Goal: Task Accomplishment & Management: Use online tool/utility

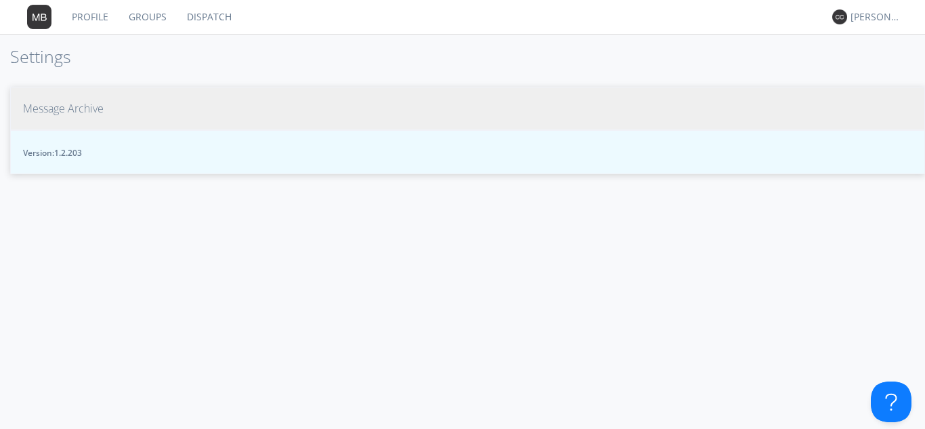
click at [308, 13] on nav "Profile Groups Dispatch [PERSON_NAME] *" at bounding box center [462, 17] width 925 height 35
click at [842, 18] on img at bounding box center [839, 16] width 15 height 15
click at [864, 14] on div "[PERSON_NAME] *" at bounding box center [876, 17] width 51 height 14
click at [869, 45] on div "Settings" at bounding box center [883, 47] width 70 height 24
click at [211, 14] on link "Dispatch" at bounding box center [209, 17] width 65 height 34
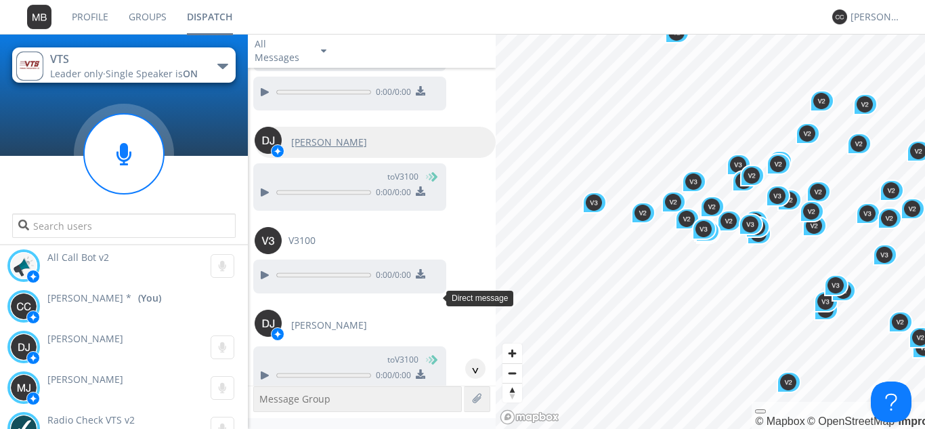
scroll to position [185, 0]
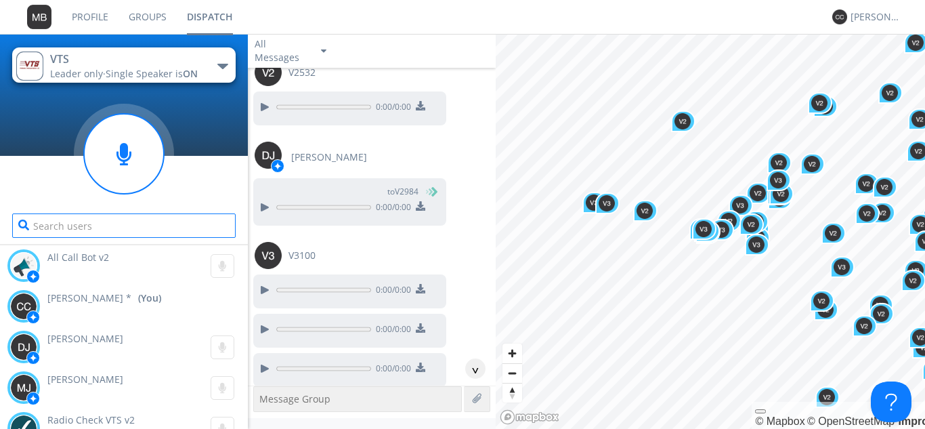
click at [140, 221] on input "text" at bounding box center [123, 225] width 223 height 24
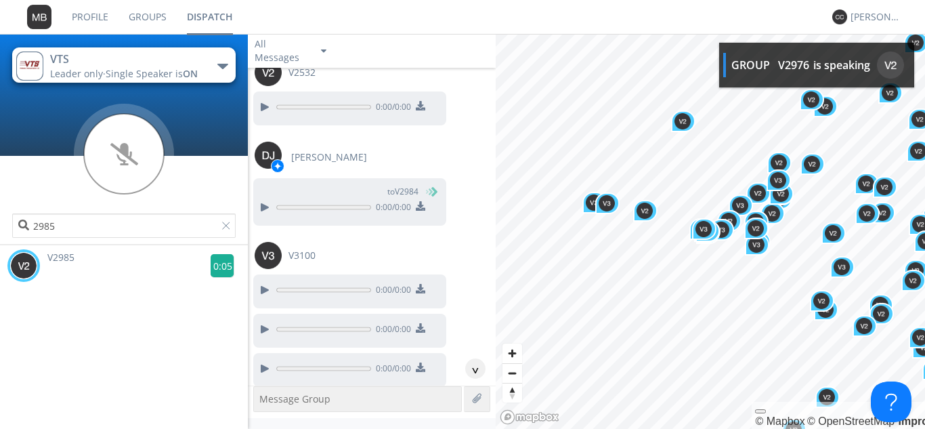
click at [217, 269] on g at bounding box center [223, 266] width 24 height 24
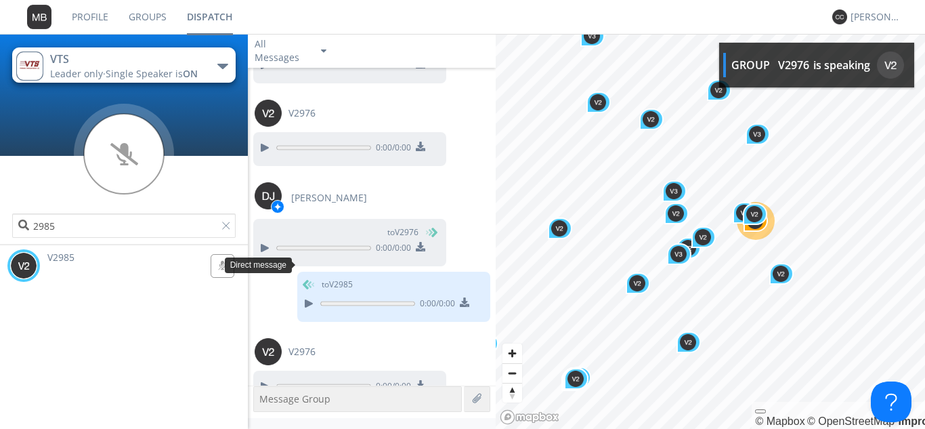
scroll to position [2921, 0]
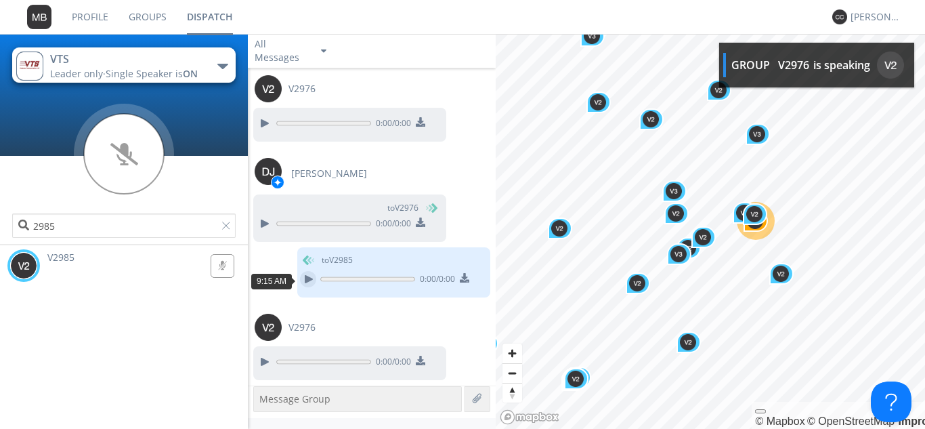
click at [300, 280] on div at bounding box center [308, 279] width 16 height 16
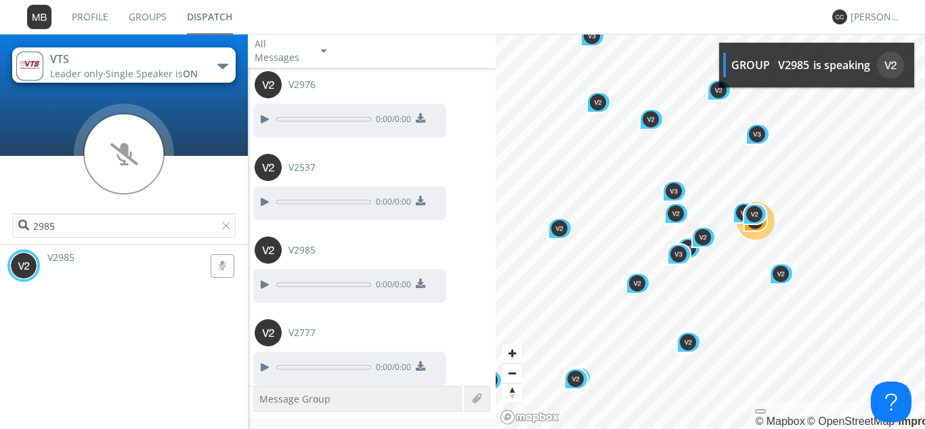
scroll to position [3169, 0]
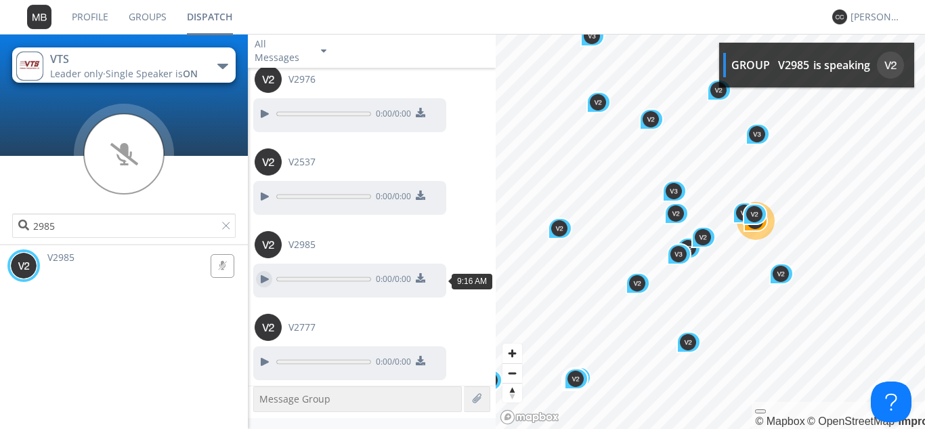
click at [266, 275] on div at bounding box center [264, 279] width 16 height 16
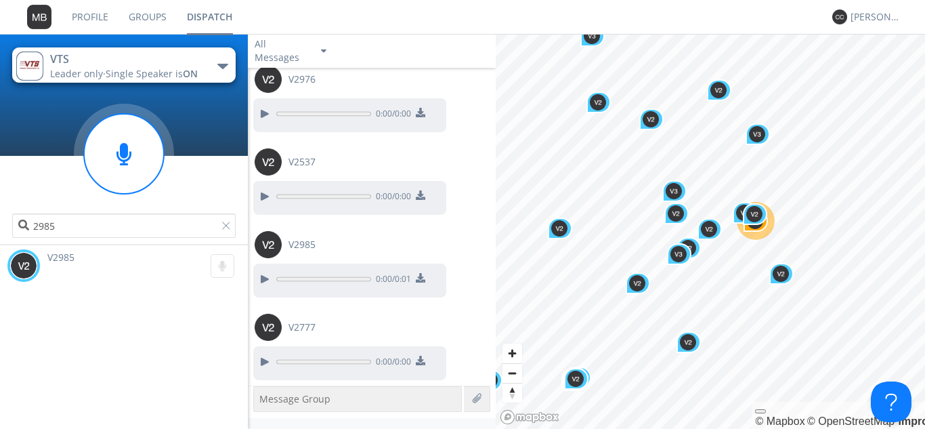
click at [225, 65] on div "button" at bounding box center [222, 66] width 11 height 5
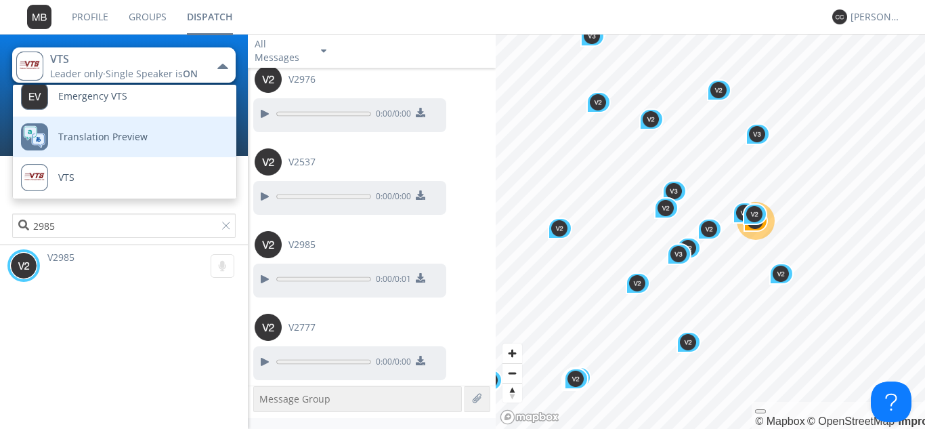
scroll to position [15, 0]
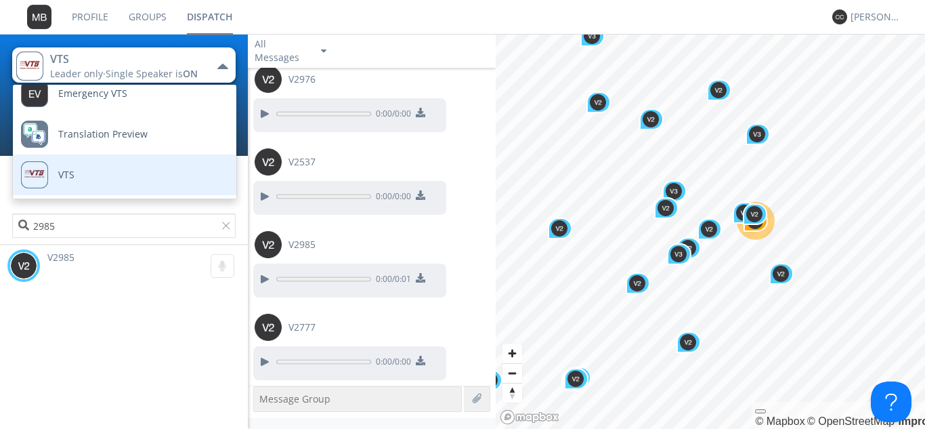
click at [113, 172] on link "VTS" at bounding box center [114, 174] width 203 height 41
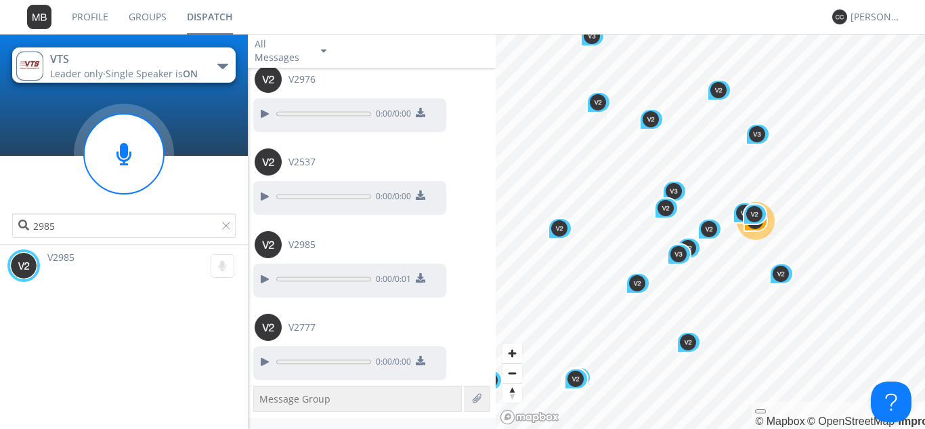
click at [185, 67] on span "Single Speaker is ON" at bounding box center [152, 73] width 92 height 13
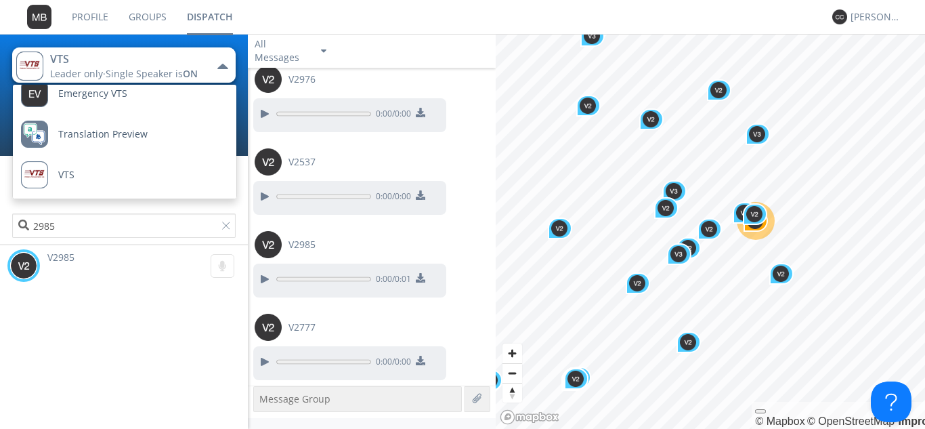
click at [185, 67] on span "Single Speaker is ON" at bounding box center [152, 73] width 92 height 13
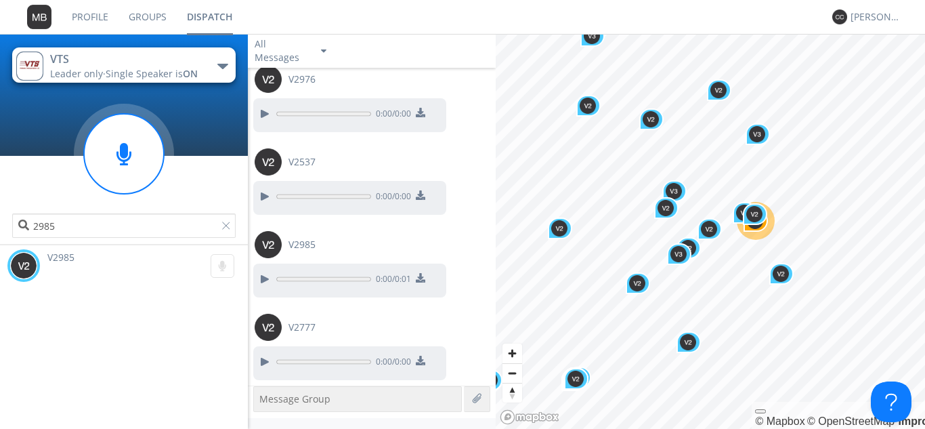
click at [224, 58] on button "VTS Leader only · Single Speaker is ON" at bounding box center [123, 64] width 223 height 35
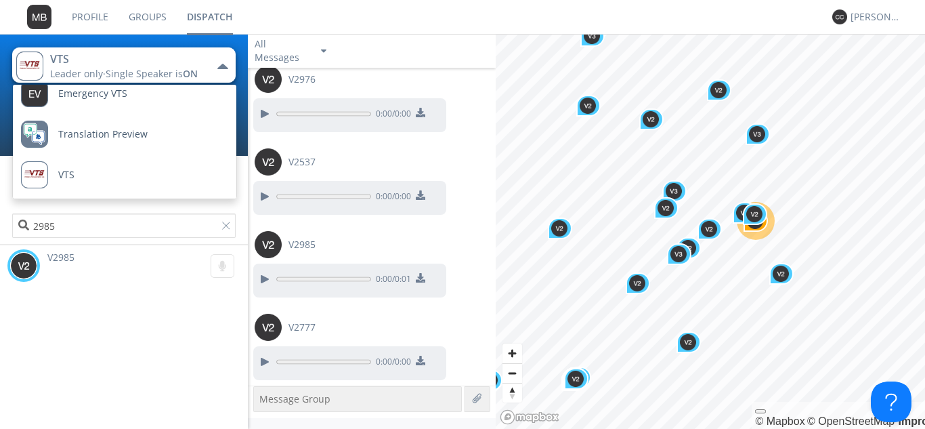
click at [224, 65] on div "button" at bounding box center [222, 66] width 11 height 5
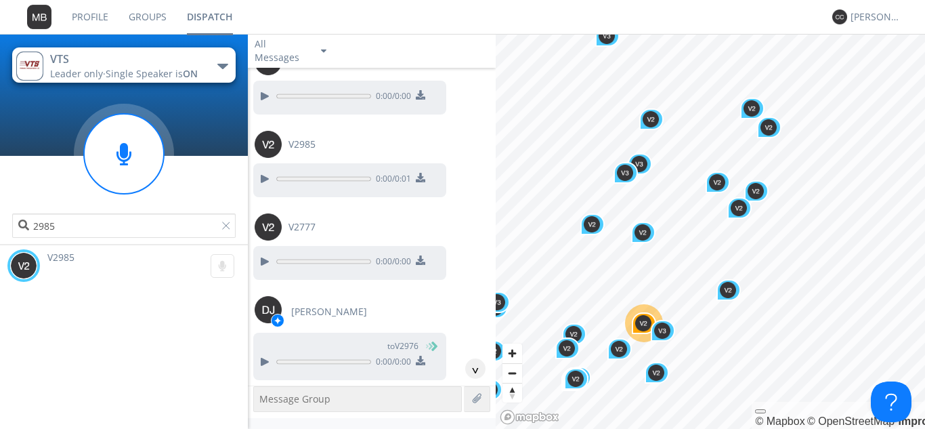
scroll to position [3505, 0]
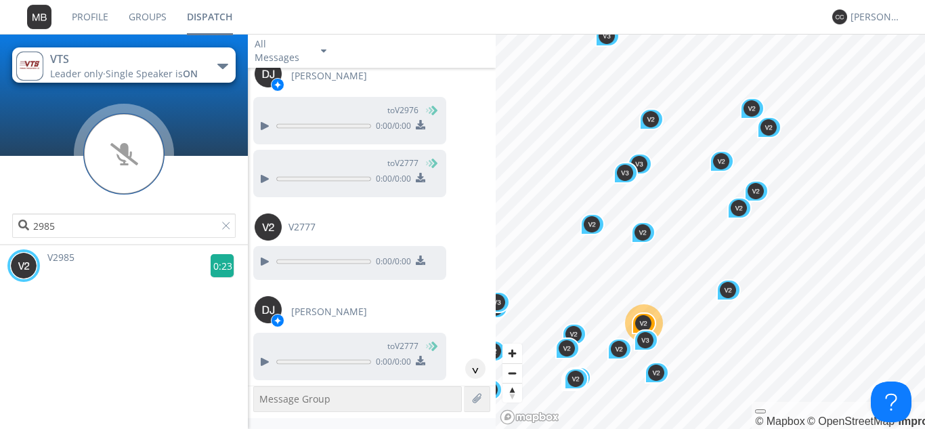
click at [215, 269] on g at bounding box center [223, 266] width 24 height 24
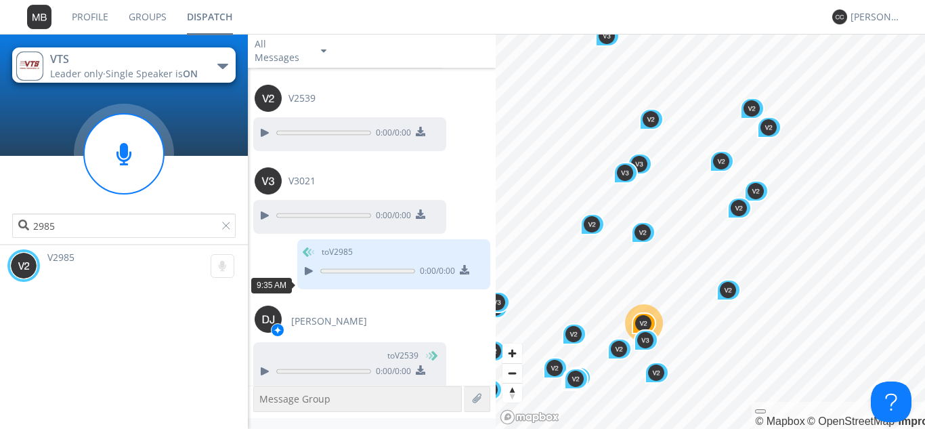
scroll to position [9442, 0]
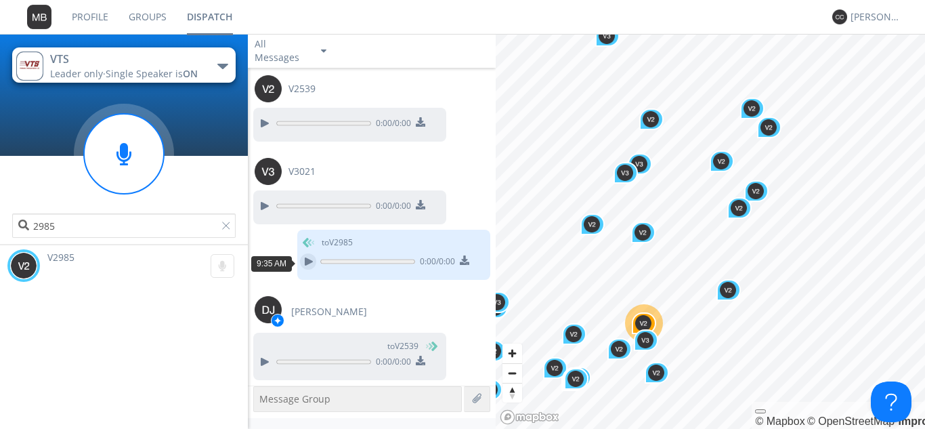
click at [301, 260] on div at bounding box center [308, 261] width 16 height 16
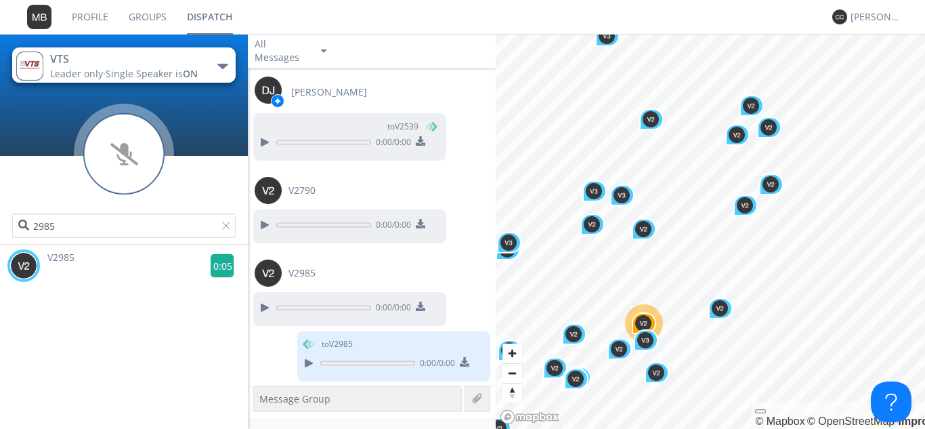
scroll to position [9662, 0]
click at [219, 270] on g at bounding box center [223, 266] width 24 height 24
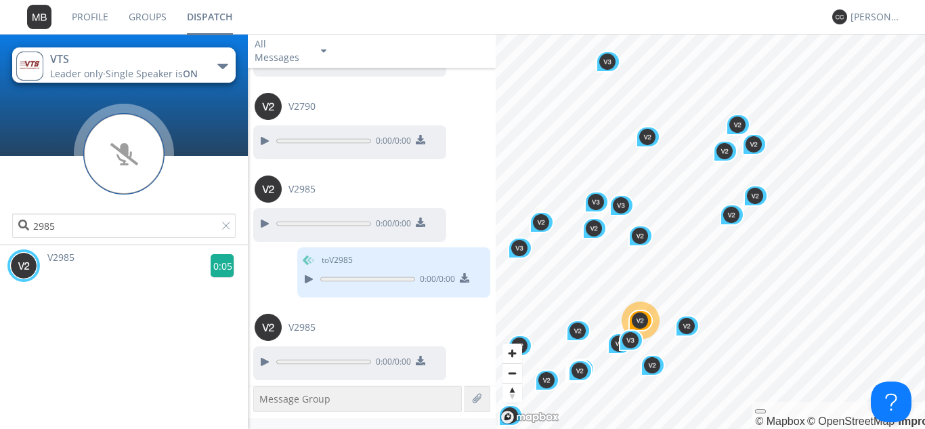
scroll to position [9901, 0]
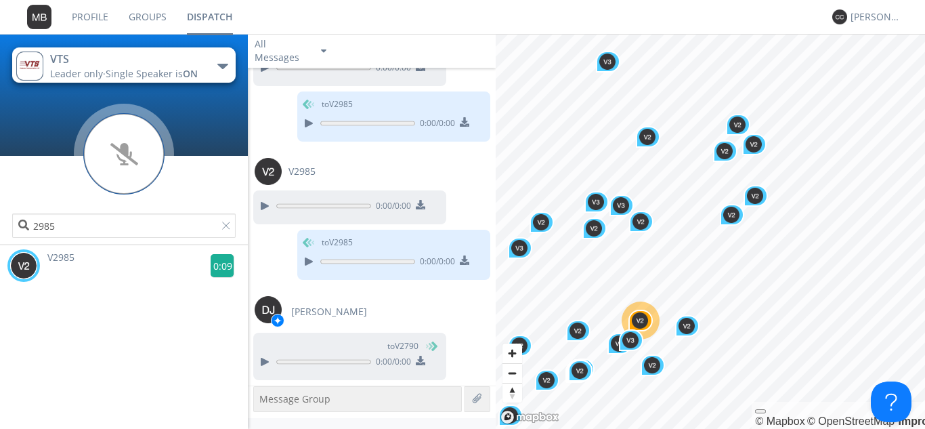
click at [221, 267] on g at bounding box center [223, 266] width 24 height 24
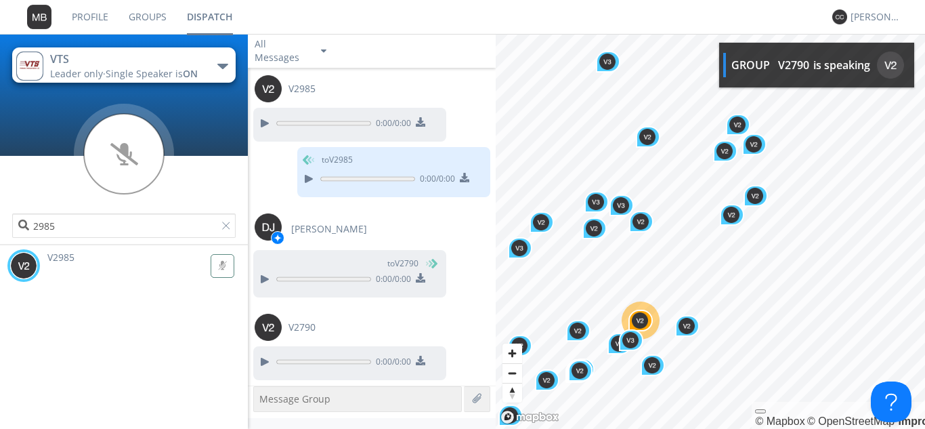
scroll to position [10066, 0]
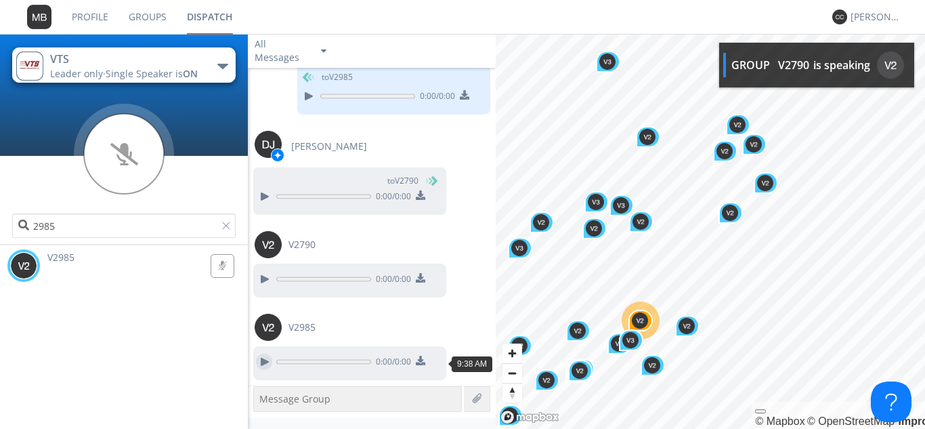
click at [264, 360] on div at bounding box center [264, 362] width 16 height 16
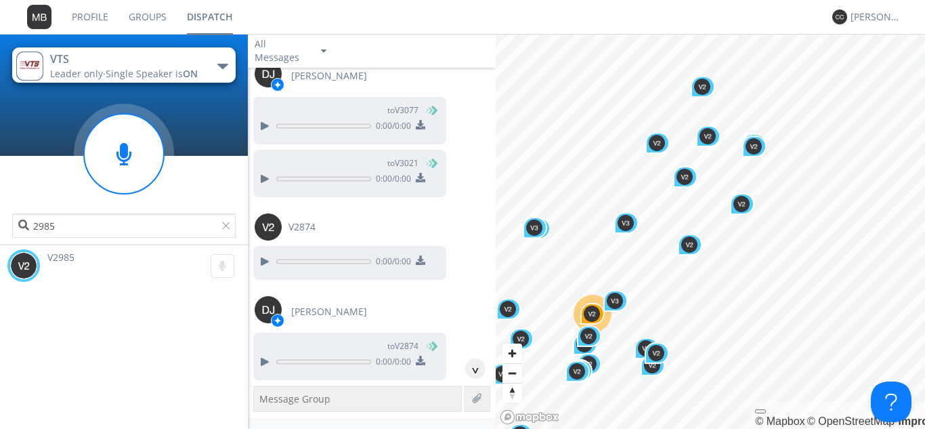
scroll to position [11407, 0]
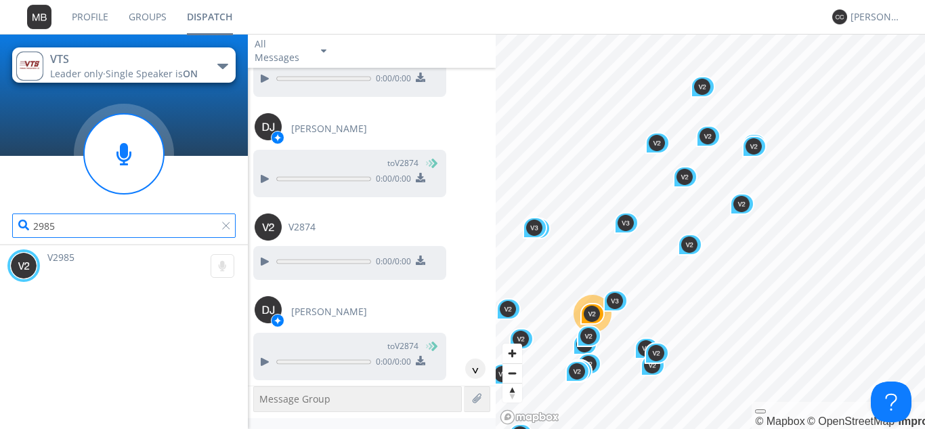
click at [126, 224] on input "2985" at bounding box center [123, 225] width 223 height 24
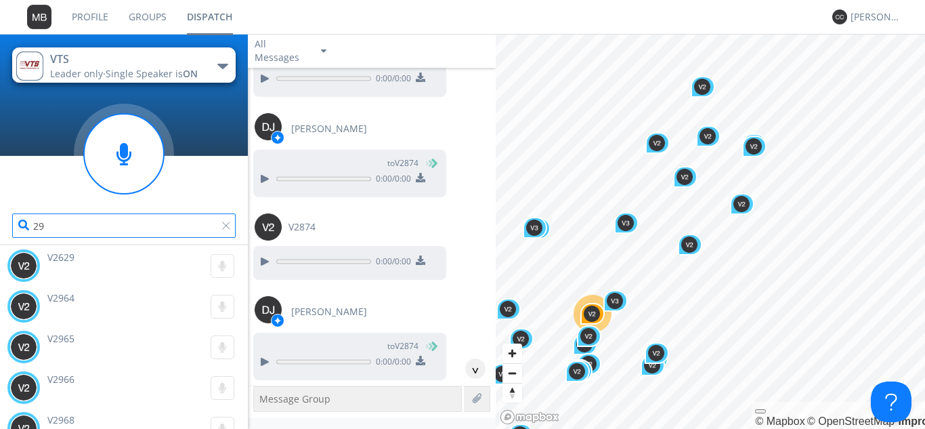
type input "2"
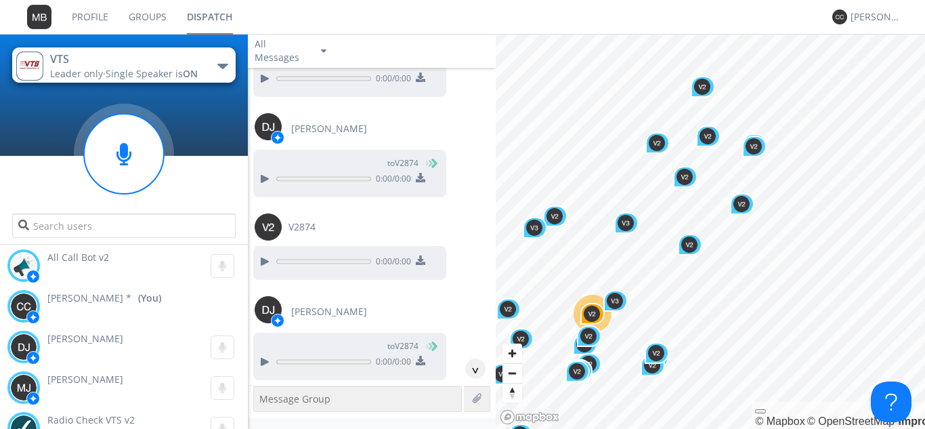
click at [183, 184] on div at bounding box center [124, 190] width 248 height 116
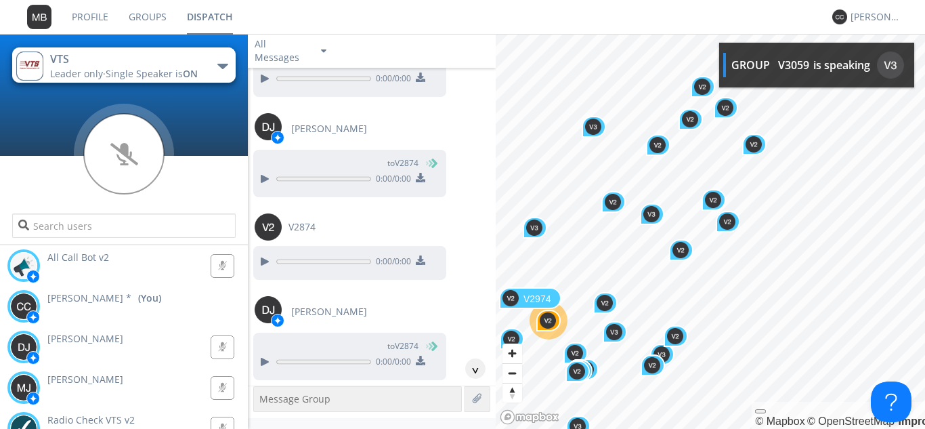
click at [514, 308] on div "V2974" at bounding box center [530, 298] width 62 height 22
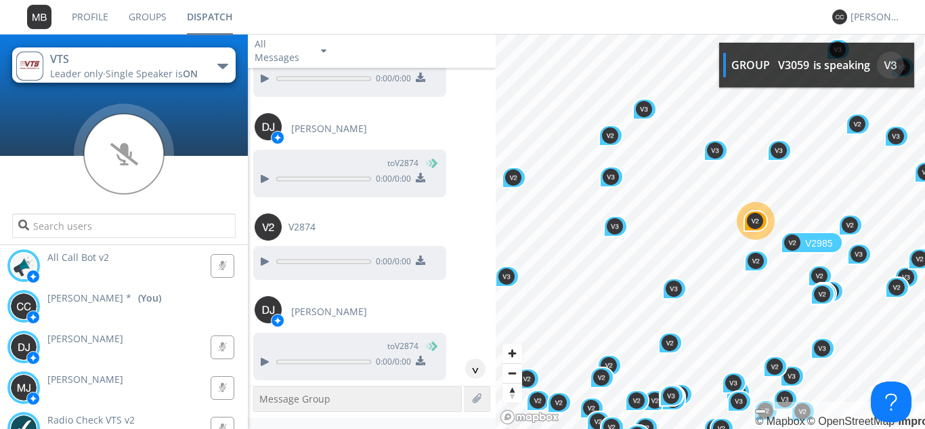
click at [790, 245] on img "Map marker" at bounding box center [792, 242] width 16 height 16
